Goal: Information Seeking & Learning: Learn about a topic

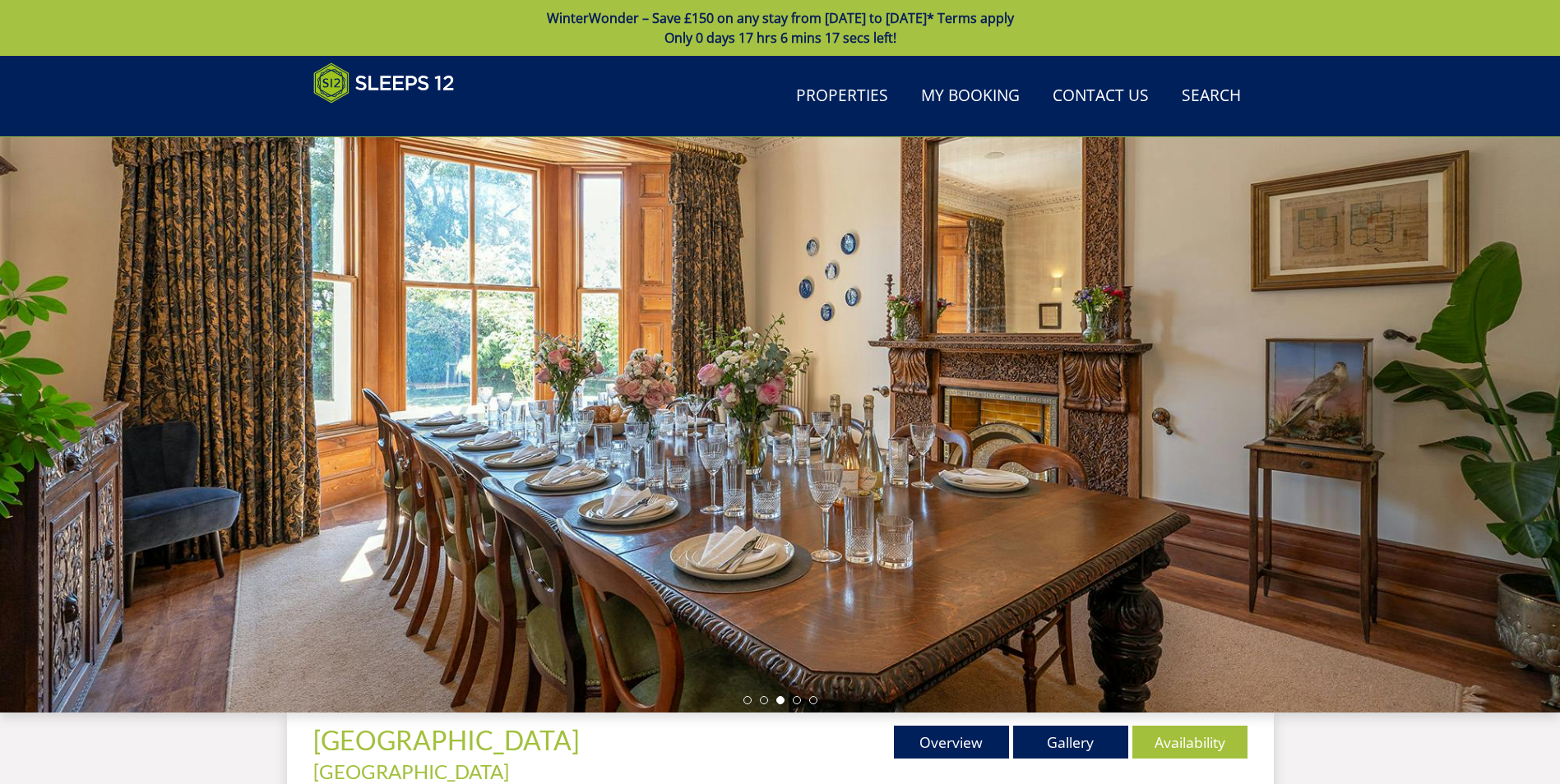
scroll to position [288, 0]
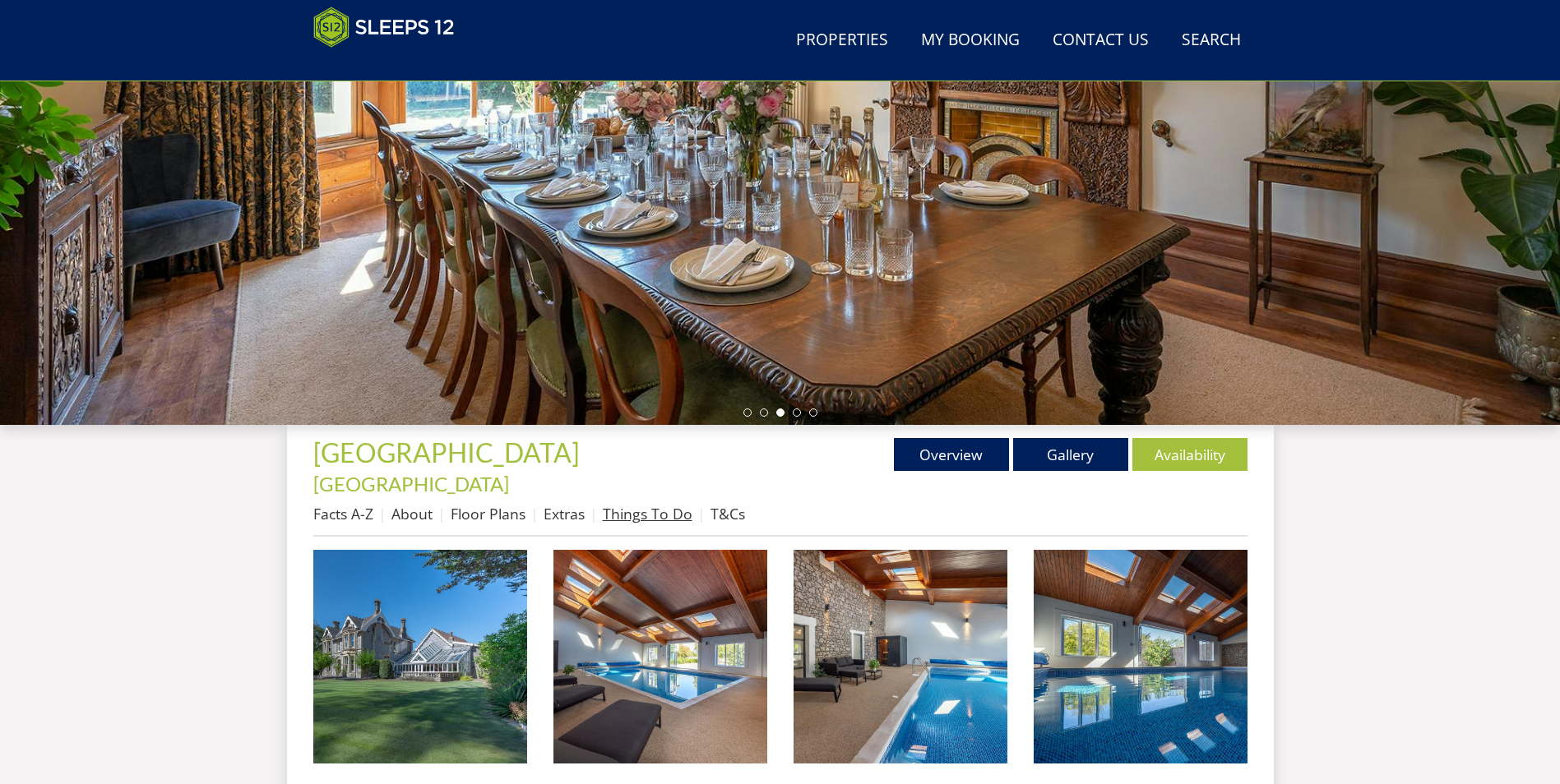
click at [635, 504] on link "Things To Do" at bounding box center [648, 513] width 90 height 20
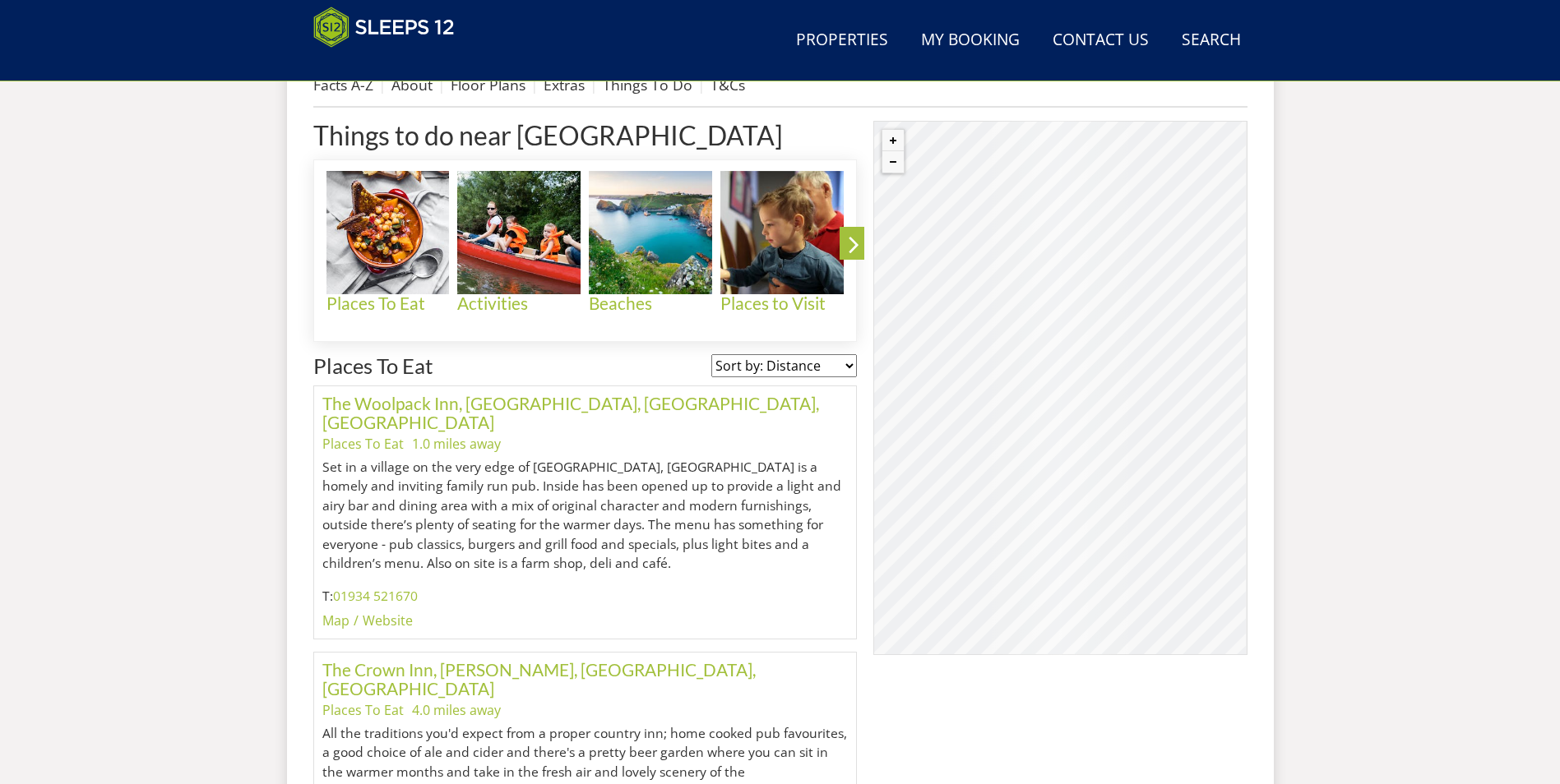
scroll to position [733, 0]
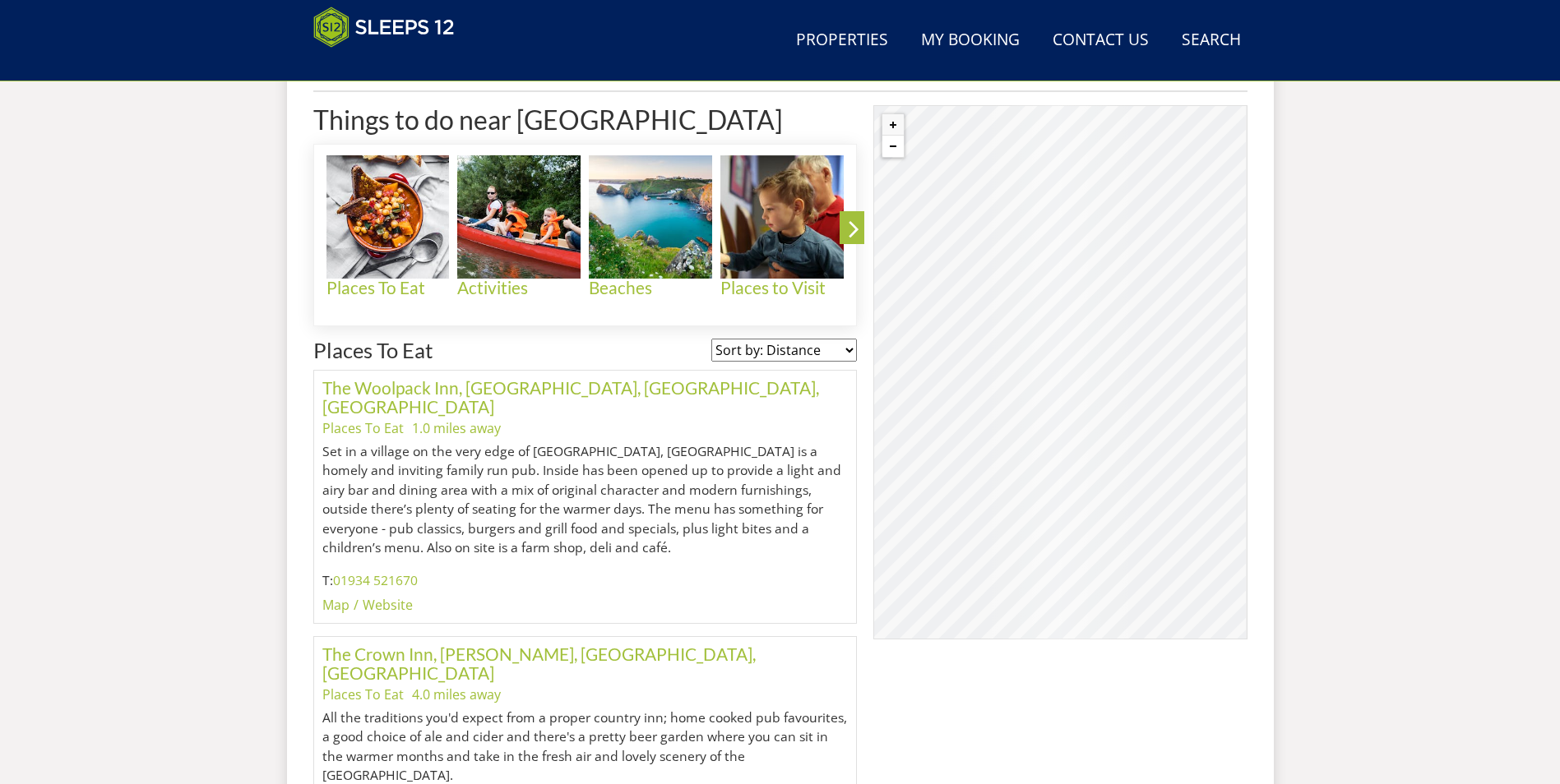
click at [897, 136] on button "Zoom out" at bounding box center [893, 146] width 22 height 22
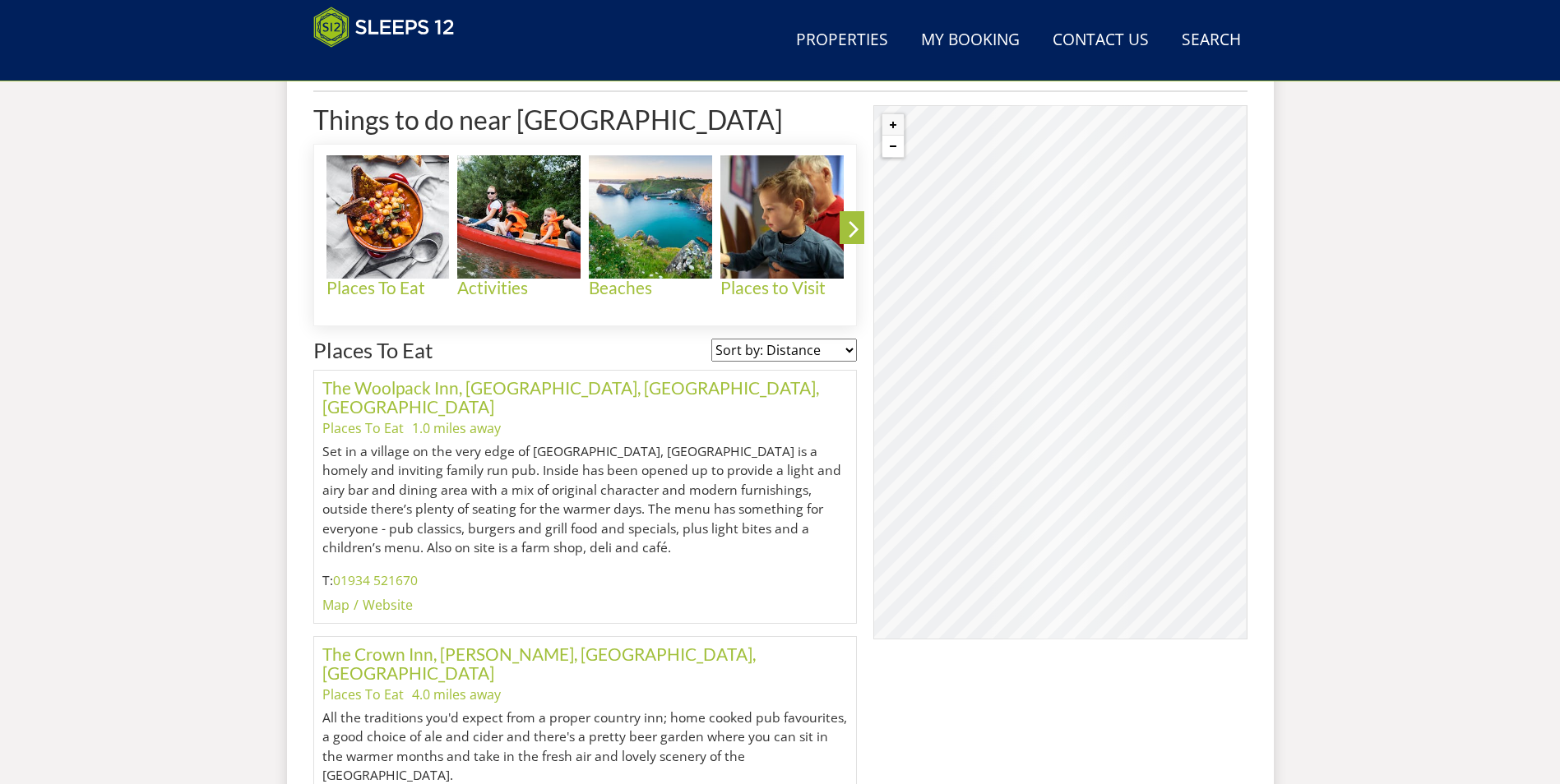
click at [897, 136] on button "Zoom out" at bounding box center [893, 146] width 22 height 22
click at [893, 114] on button "Zoom in" at bounding box center [893, 125] width 22 height 22
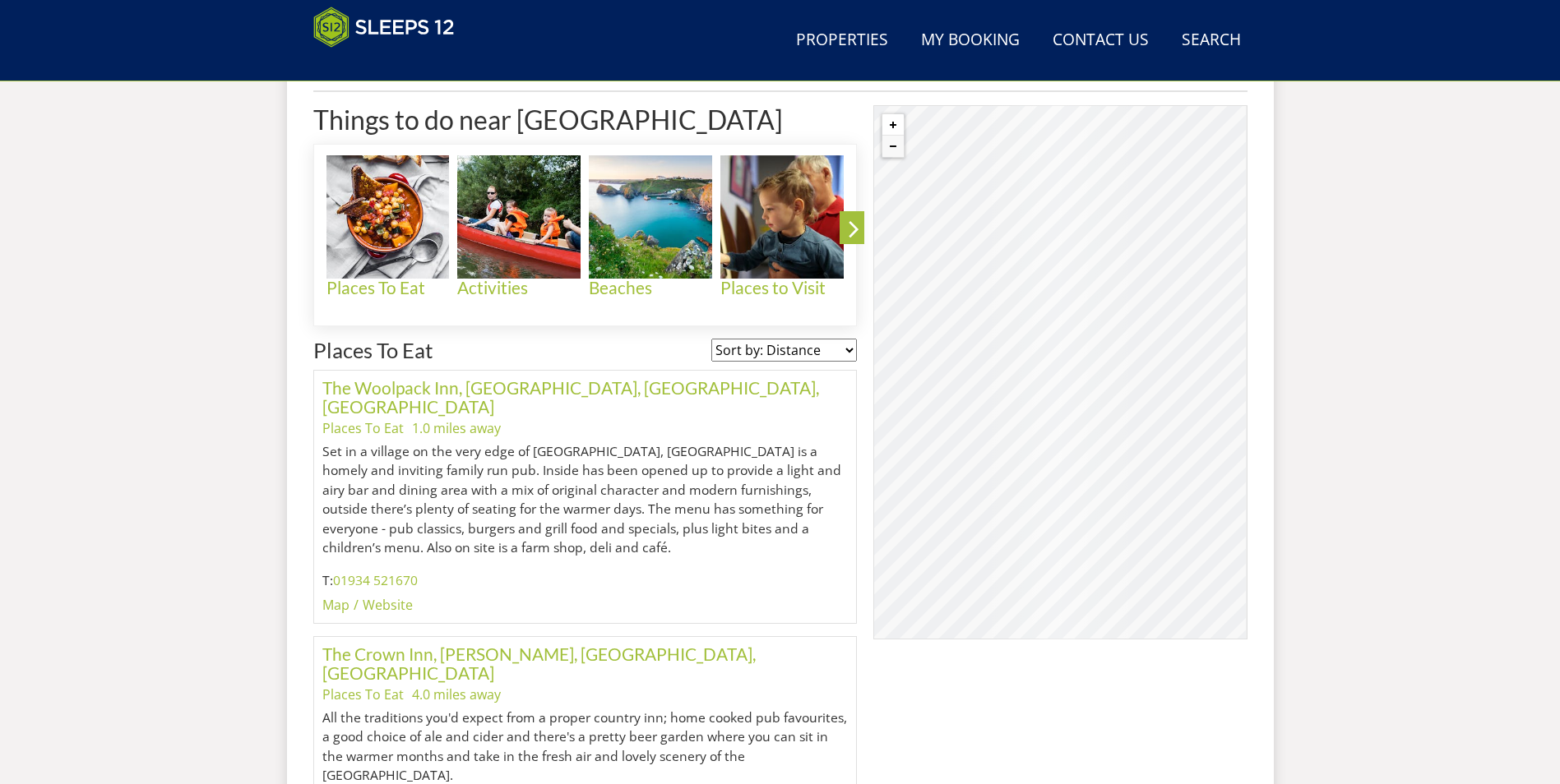
click at [893, 114] on button "Zoom in" at bounding box center [893, 125] width 22 height 22
click at [639, 294] on div "Places To Eat Activities Beaches Places to Visit Food, Shops & Markets Towns & …" at bounding box center [585, 235] width 545 height 183
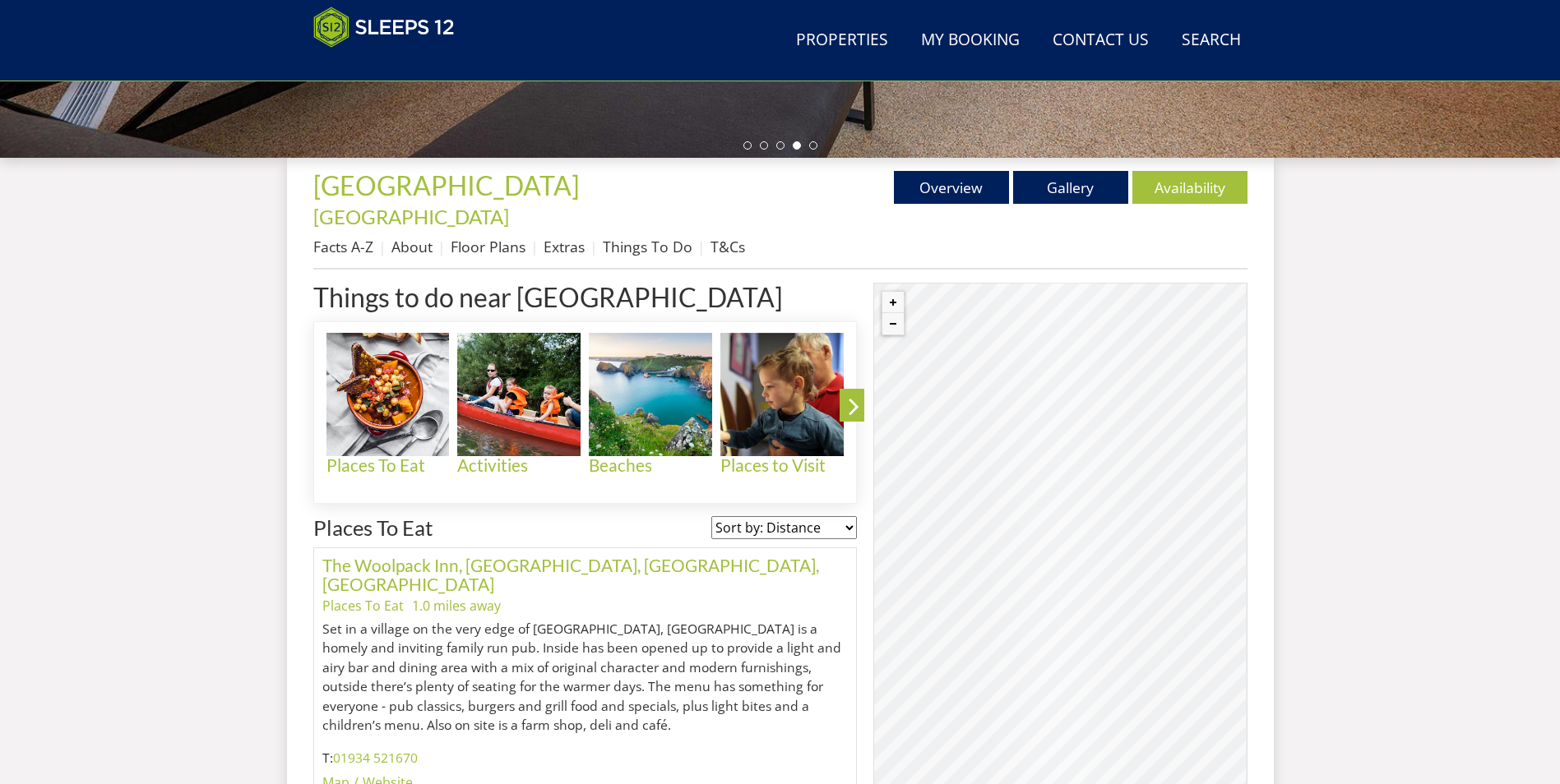
scroll to position [503, 0]
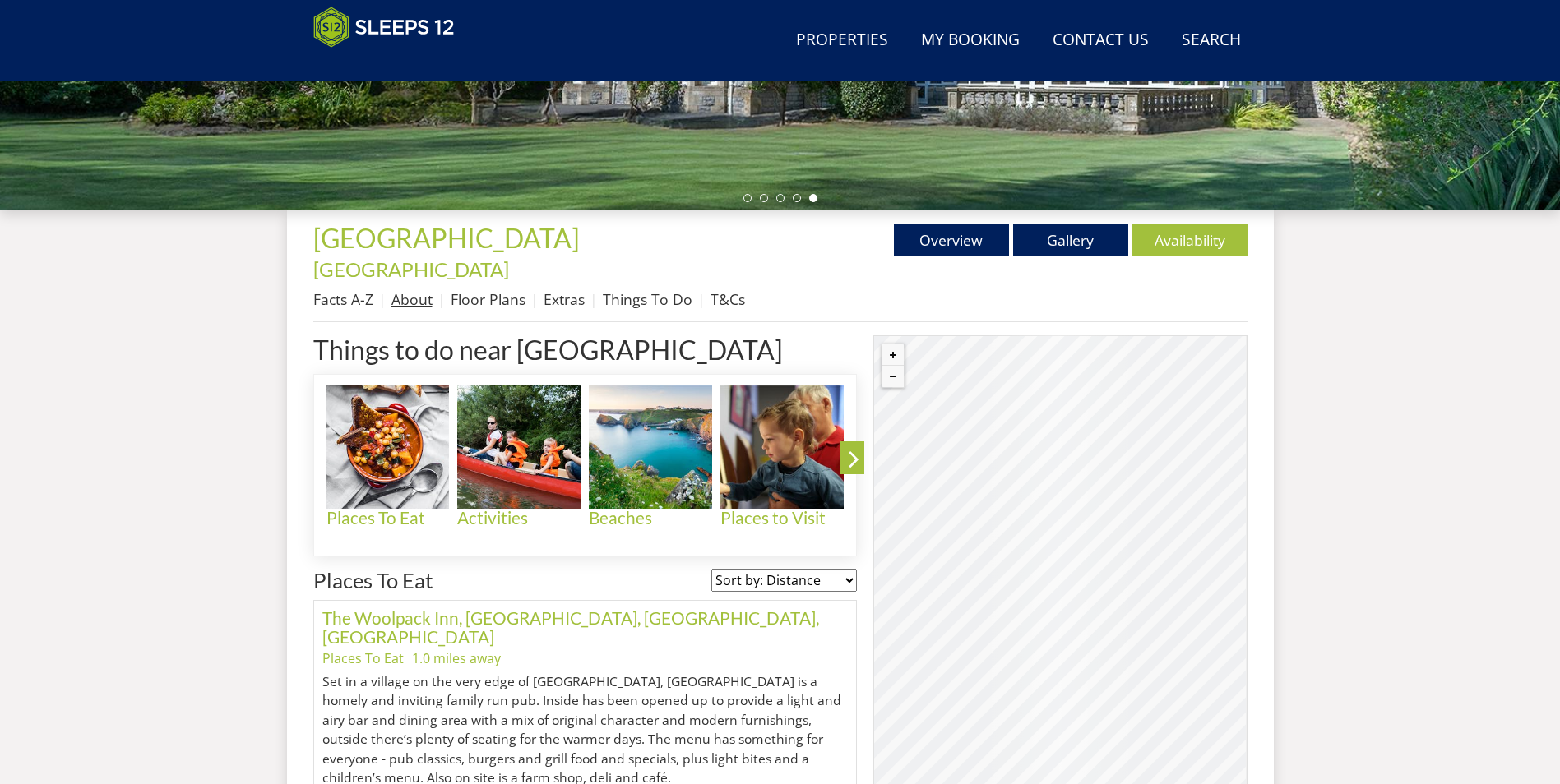
click at [418, 289] on link "About" at bounding box center [412, 299] width 42 height 20
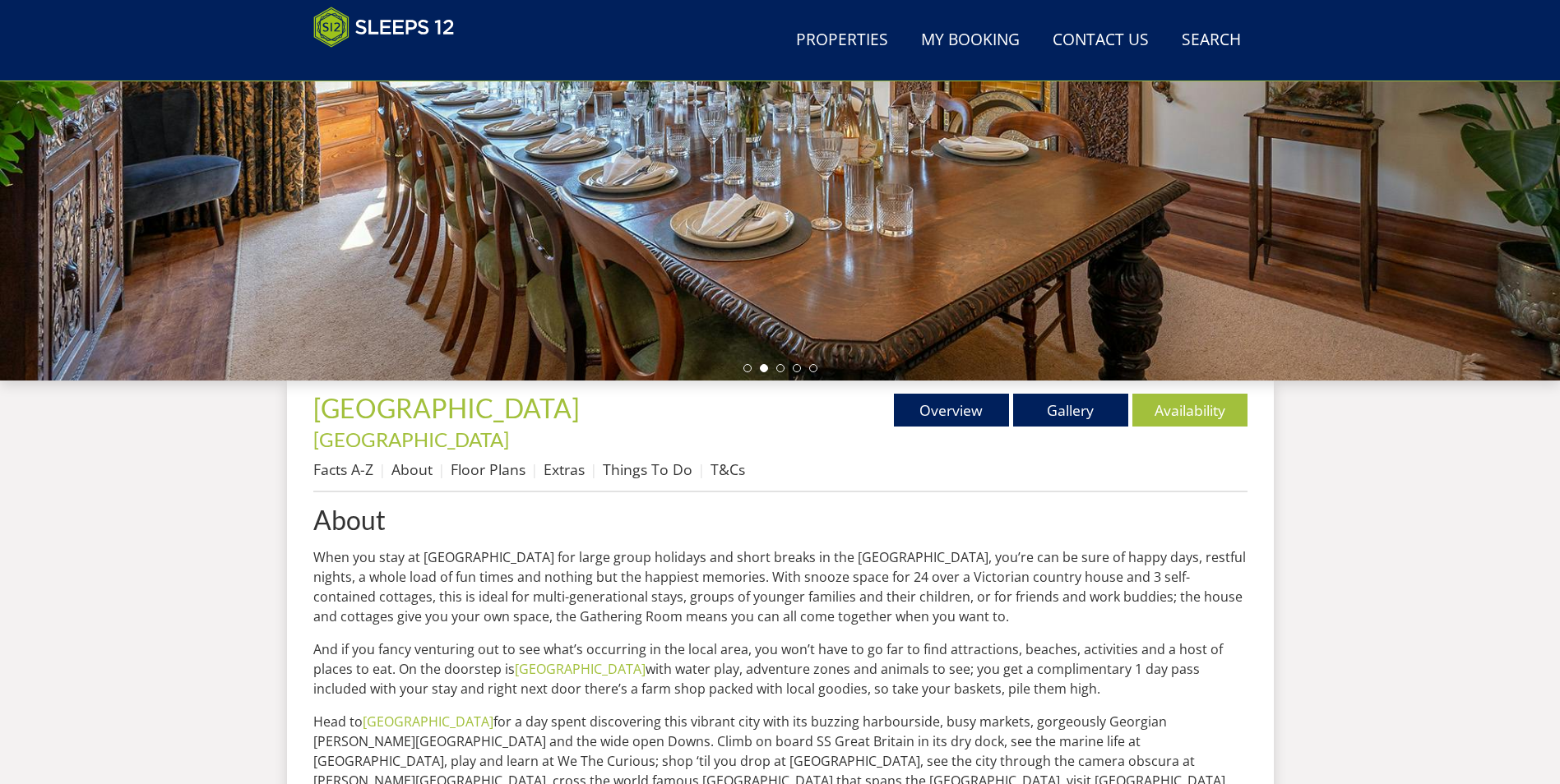
scroll to position [333, 0]
click at [357, 459] on link "Facts A-Z" at bounding box center [343, 468] width 60 height 20
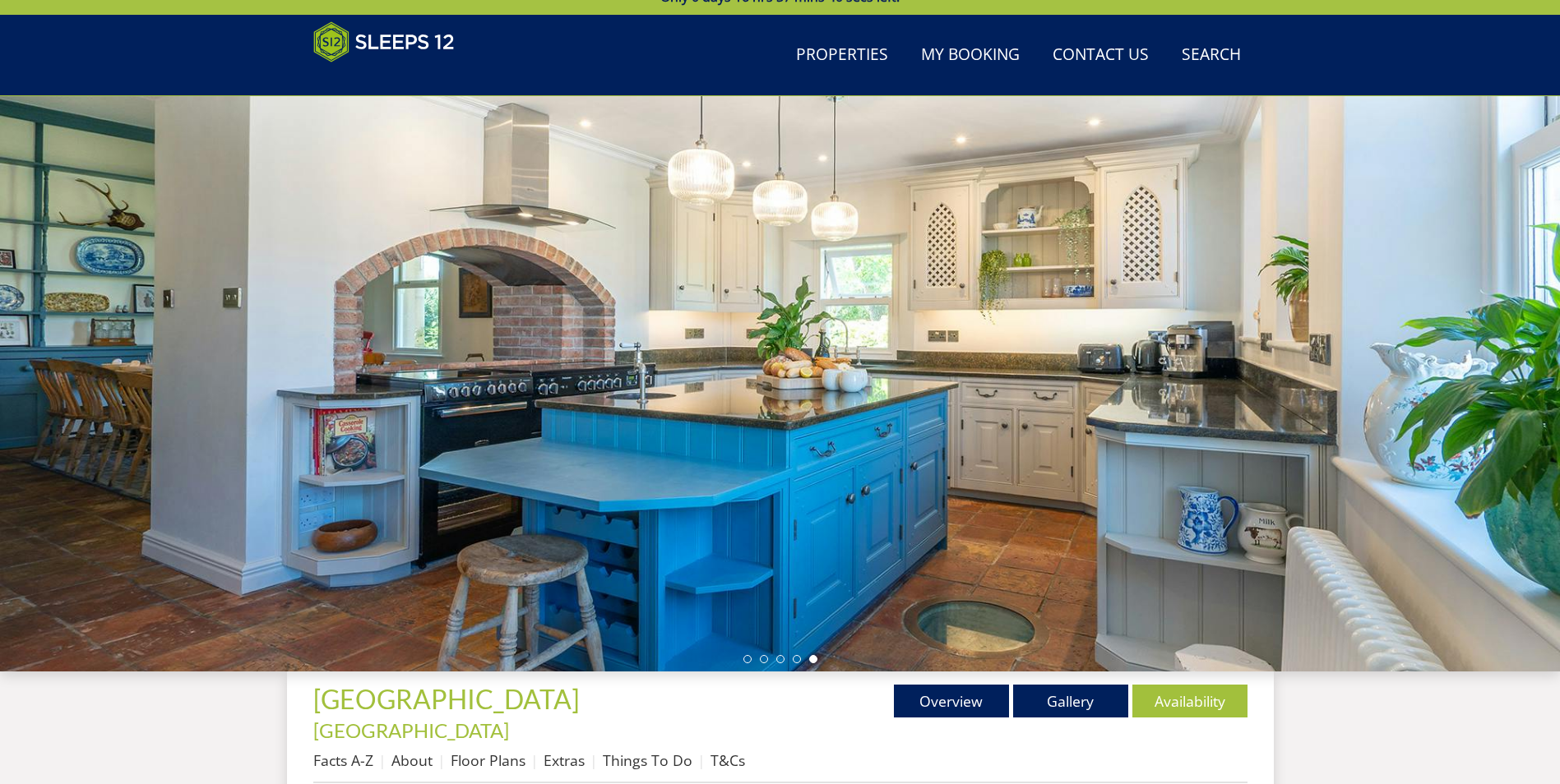
scroll to position [136, 0]
